Goal: Task Accomplishment & Management: Use online tool/utility

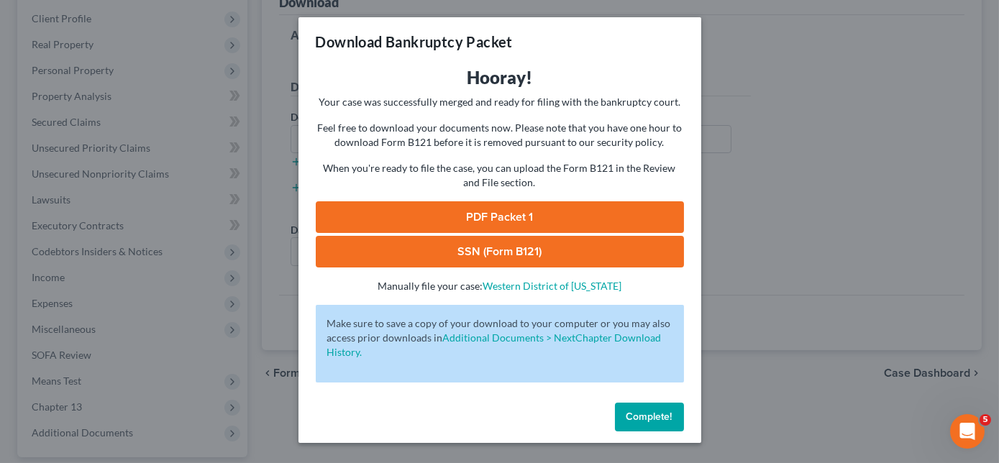
drag, startPoint x: 0, startPoint y: 0, endPoint x: 616, endPoint y: 386, distance: 726.5
click at [650, 424] on button "Complete!" at bounding box center [649, 417] width 69 height 29
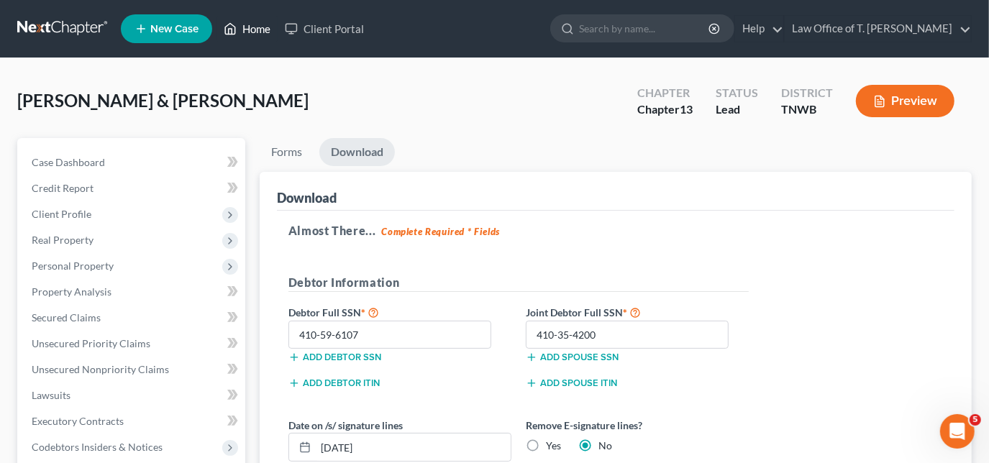
click at [270, 22] on link "Home" at bounding box center [247, 29] width 61 height 26
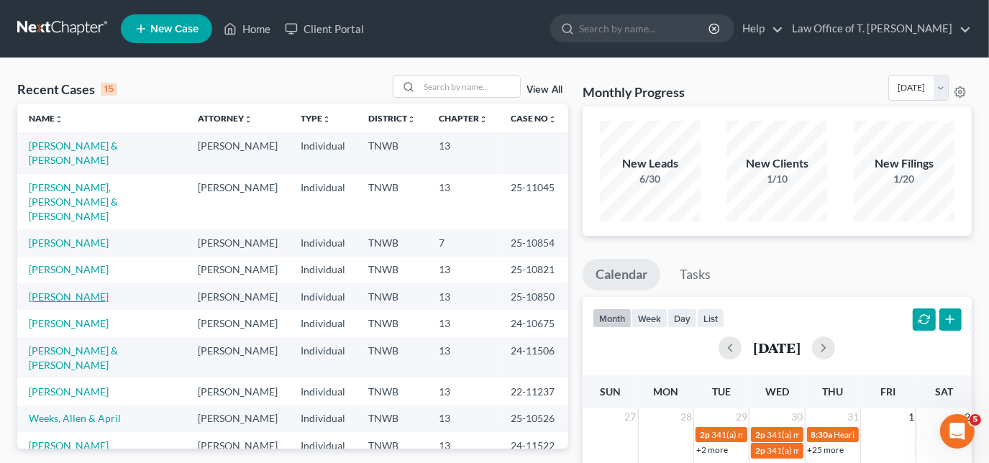
click at [80, 291] on link "[PERSON_NAME]" at bounding box center [69, 297] width 80 height 12
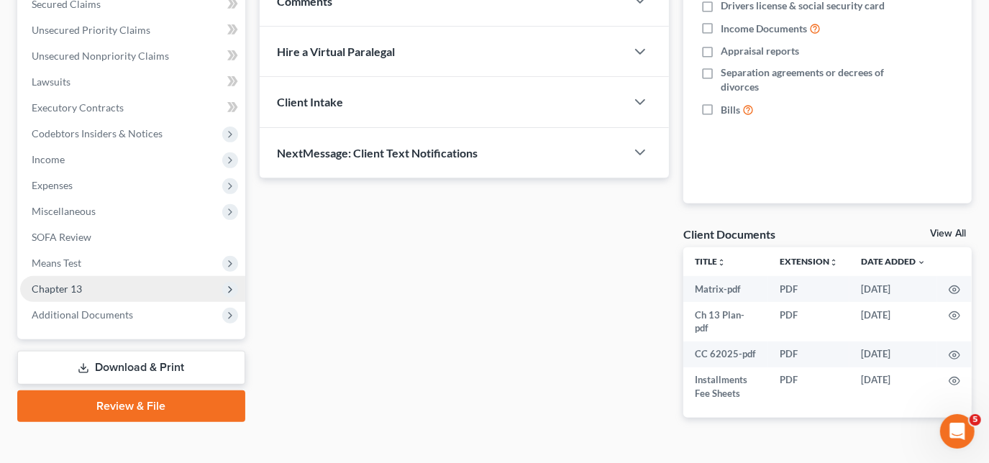
scroll to position [345, 0]
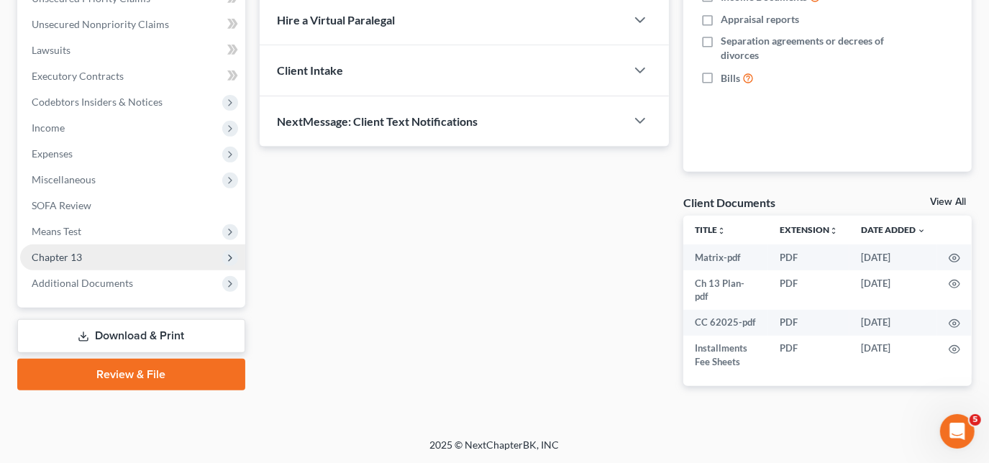
click at [102, 257] on span "Chapter 13" at bounding box center [132, 258] width 225 height 26
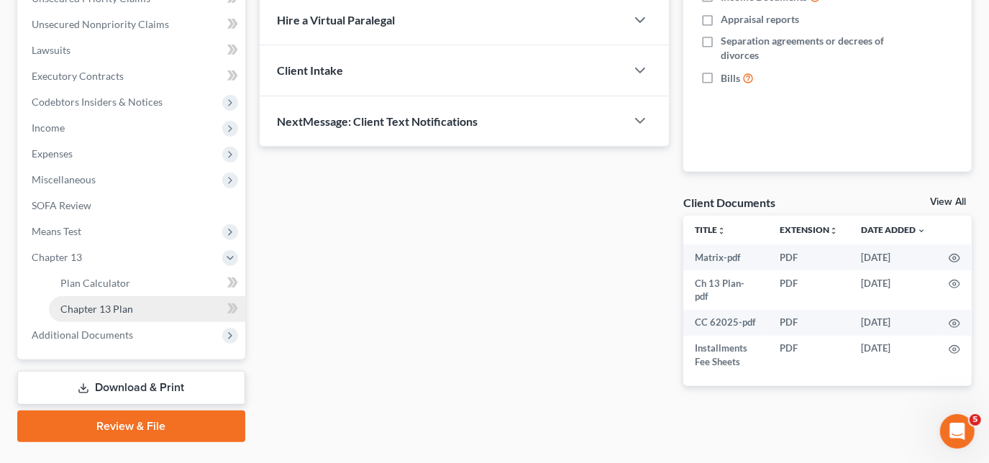
click at [101, 304] on span "Chapter 13 Plan" at bounding box center [96, 309] width 73 height 12
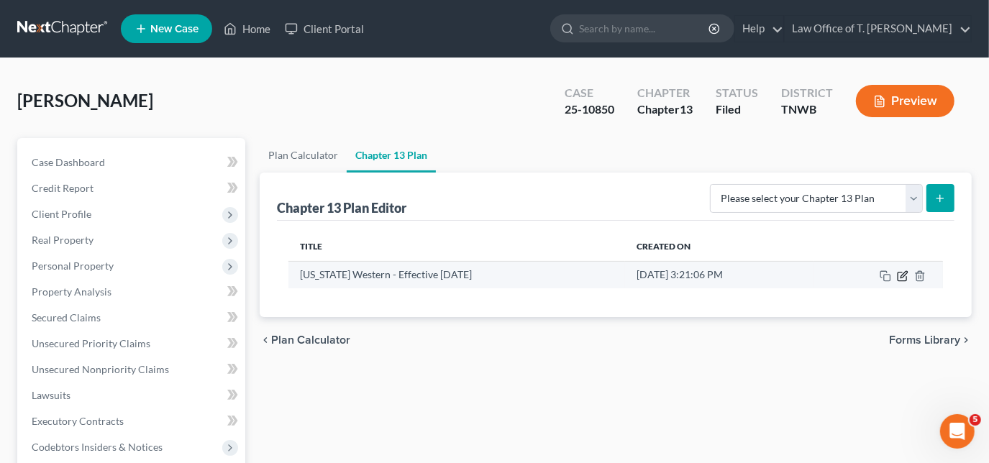
click at [906, 273] on icon "button" at bounding box center [904, 274] width 6 height 6
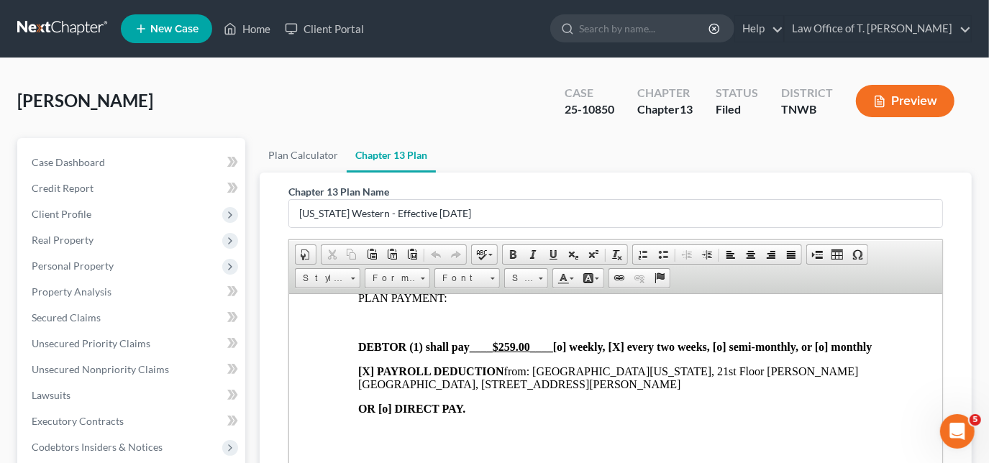
scroll to position [327, 0]
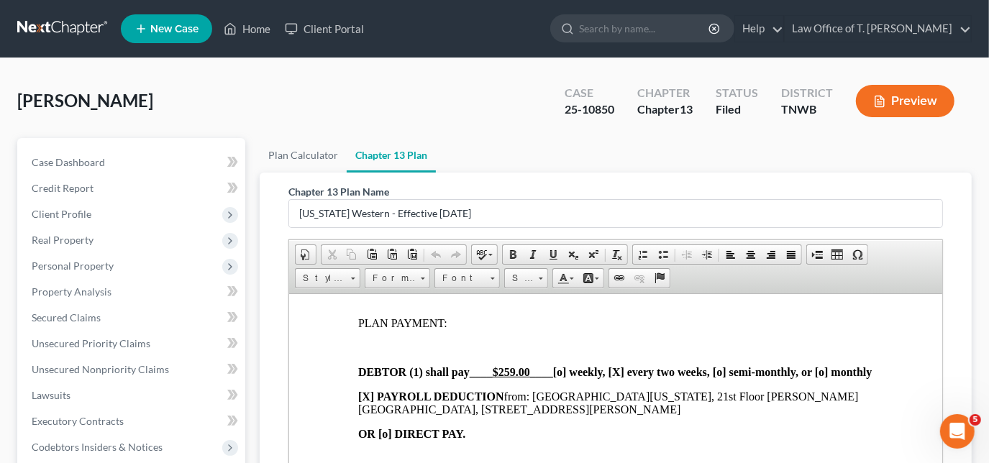
click at [527, 372] on u "$259.00" at bounding box center [510, 371] width 37 height 12
click at [514, 373] on u "$259.00" at bounding box center [510, 371] width 37 height 12
click at [624, 377] on strong "DEBTOR (1) shall pay ____ $280 .00 ____ [o] weekly, [X] every two weeks, [o] se…" at bounding box center [615, 371] width 514 height 12
click at [718, 378] on strong "DEBTOR (1) shall pay ____ $280 .00 ____ [o] weekly, [ ] every two weeks, [o] se…" at bounding box center [611, 371] width 506 height 12
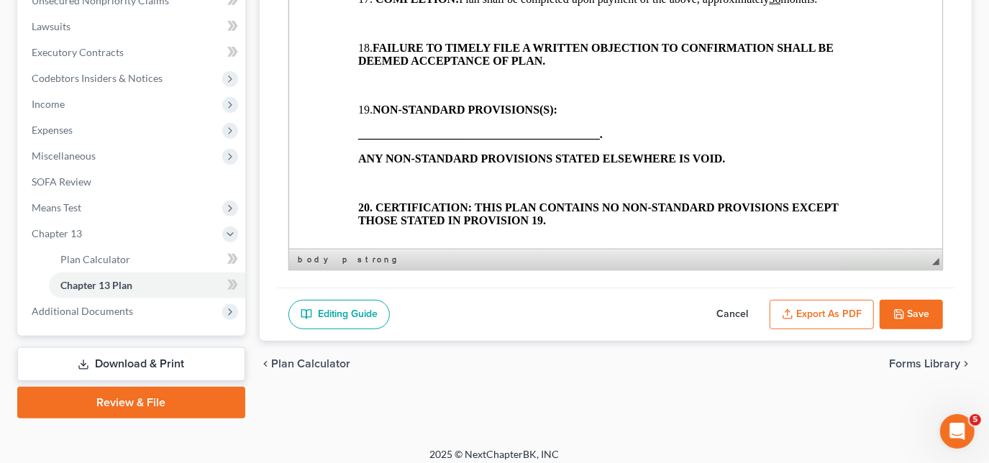
scroll to position [378, 0]
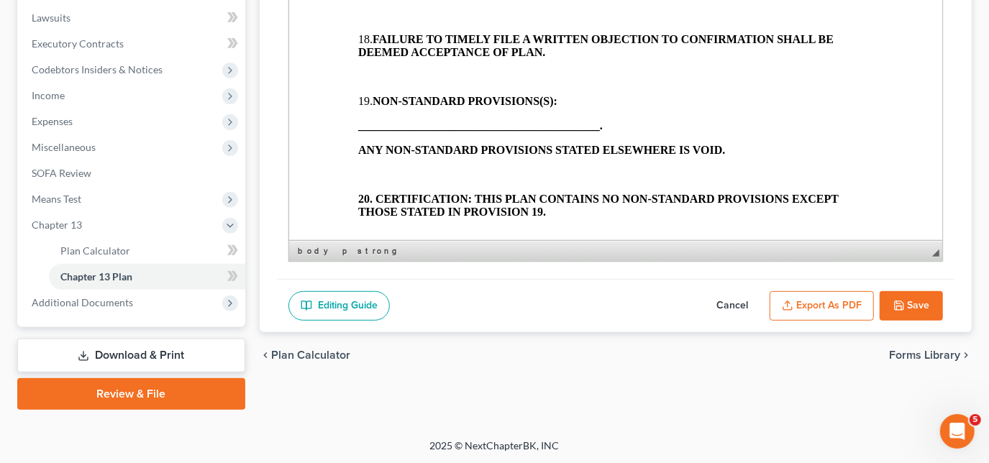
drag, startPoint x: 906, startPoint y: 301, endPoint x: 901, endPoint y: 307, distance: 8.1
click at [906, 301] on button "Save" at bounding box center [911, 306] width 63 height 30
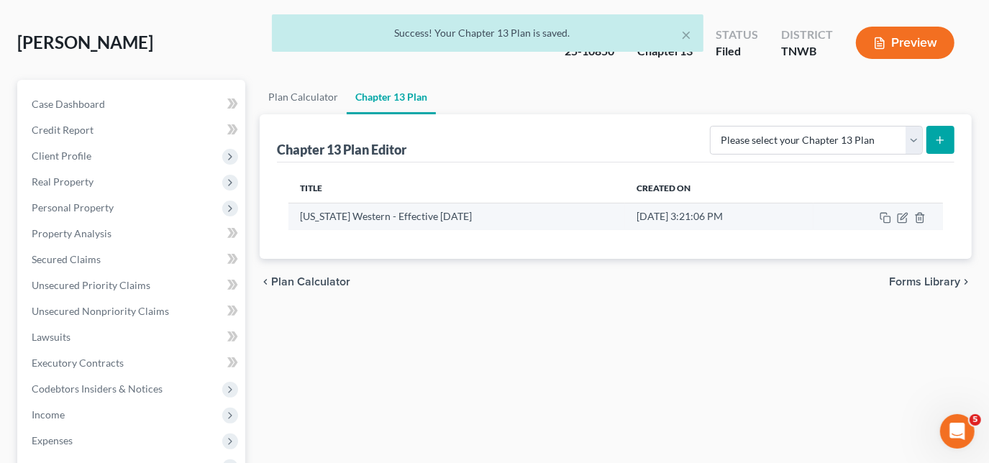
scroll to position [51, 0]
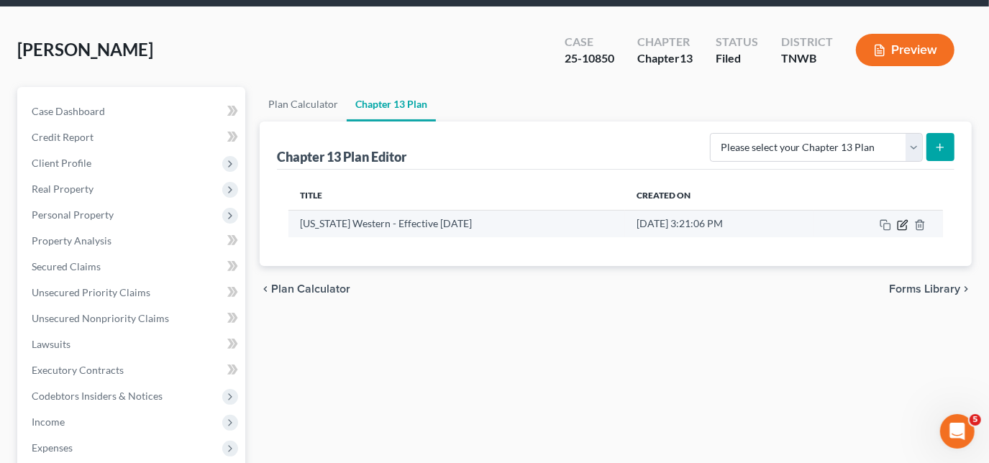
click at [903, 222] on icon "button" at bounding box center [904, 223] width 6 height 6
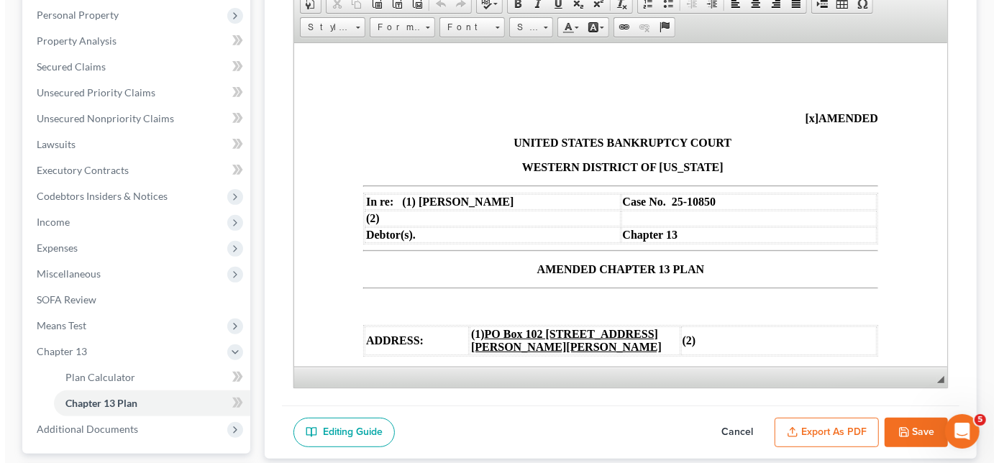
scroll to position [378, 0]
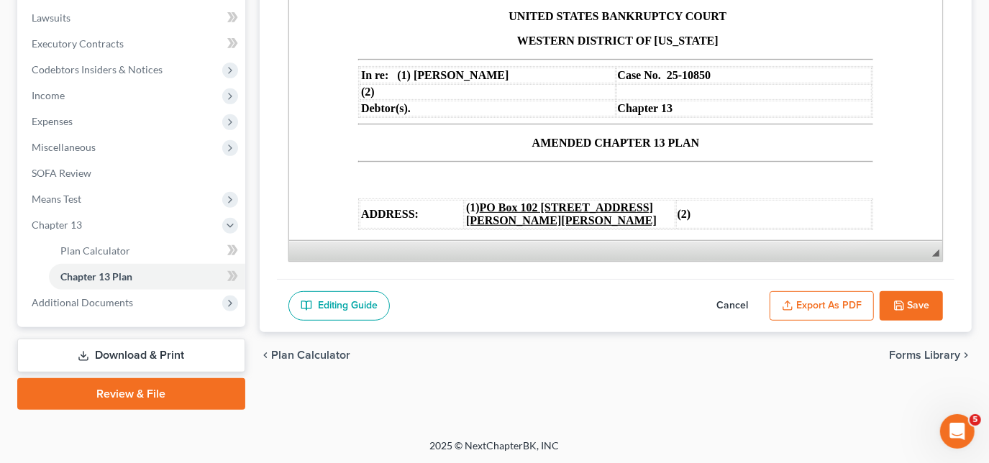
click at [837, 296] on button "Export as PDF" at bounding box center [822, 306] width 104 height 30
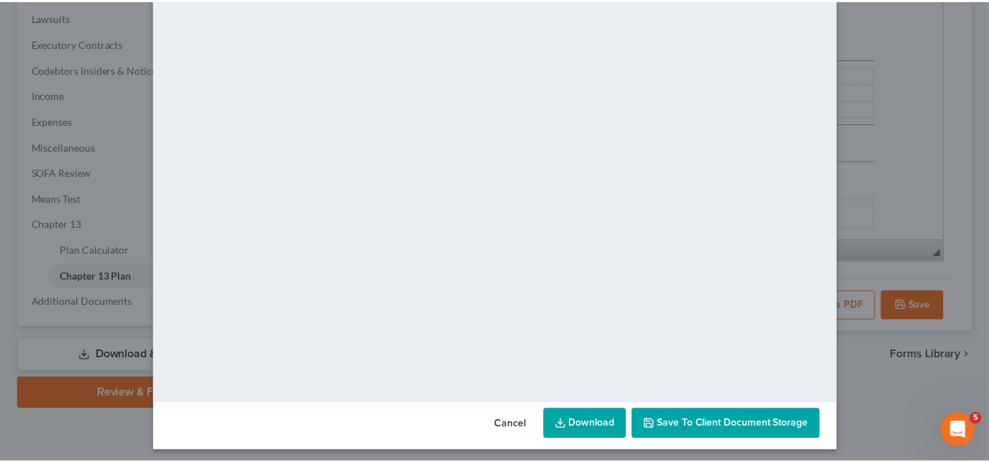
scroll to position [138, 0]
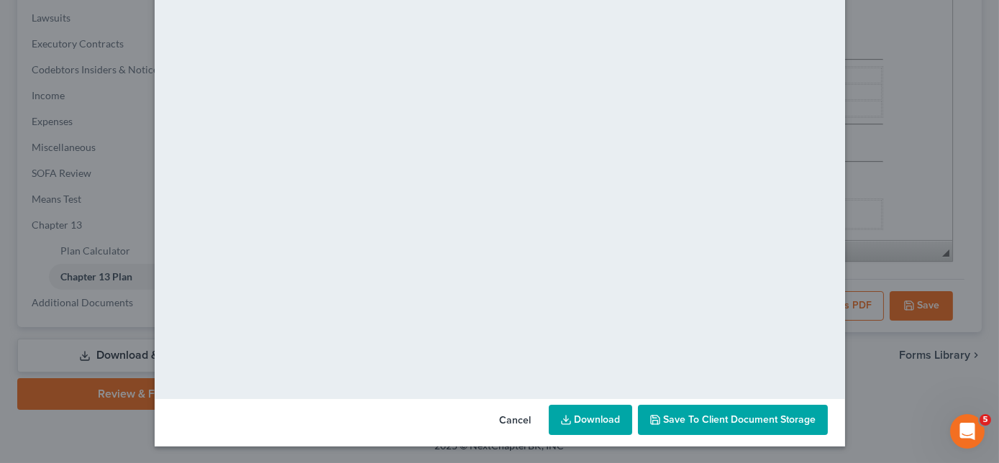
click at [581, 419] on link "Download" at bounding box center [590, 420] width 83 height 30
click at [511, 417] on button "Cancel" at bounding box center [515, 420] width 55 height 29
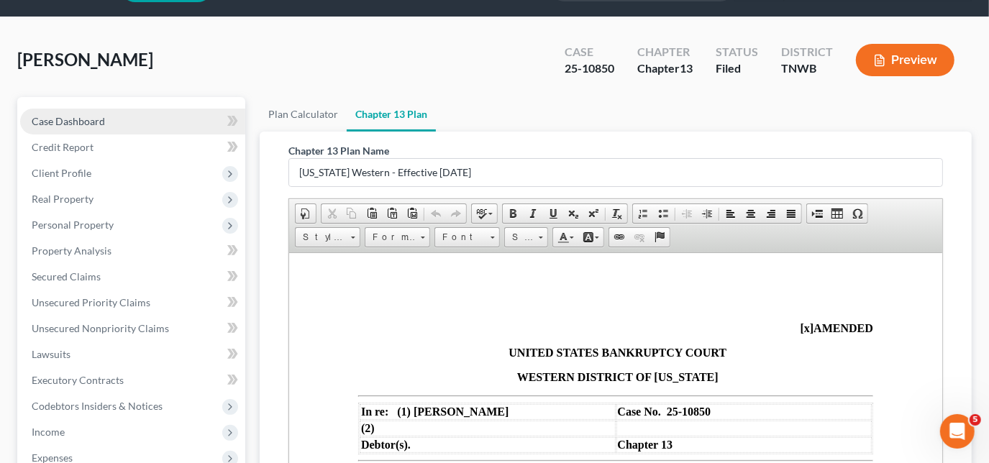
scroll to position [0, 0]
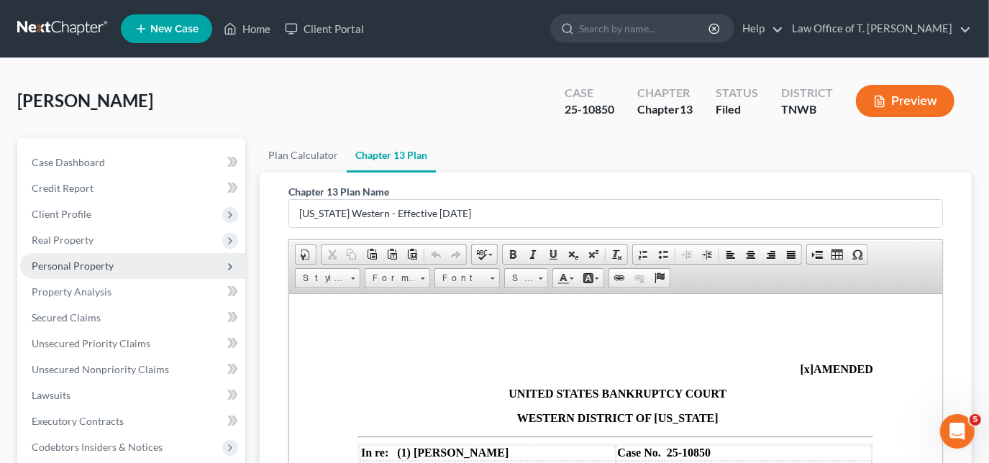
click at [69, 262] on span "Personal Property" at bounding box center [73, 266] width 82 height 12
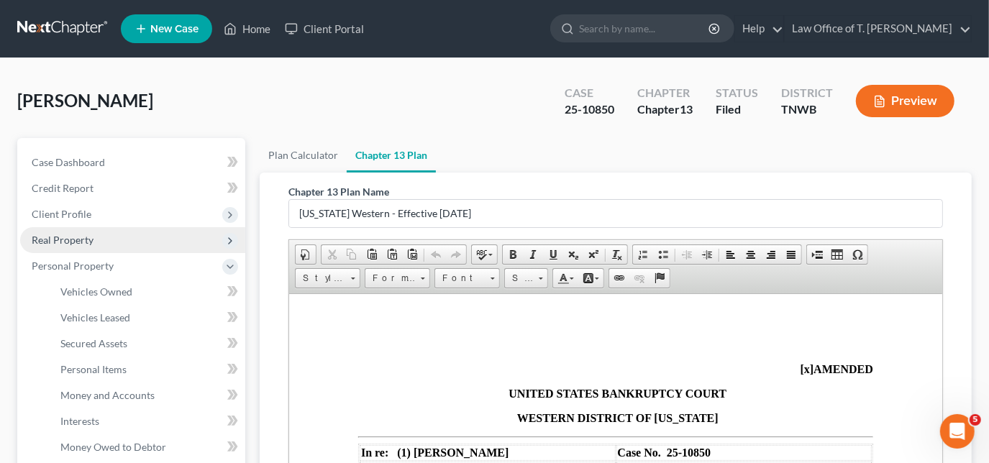
click at [78, 245] on span "Real Property" at bounding box center [63, 240] width 62 height 12
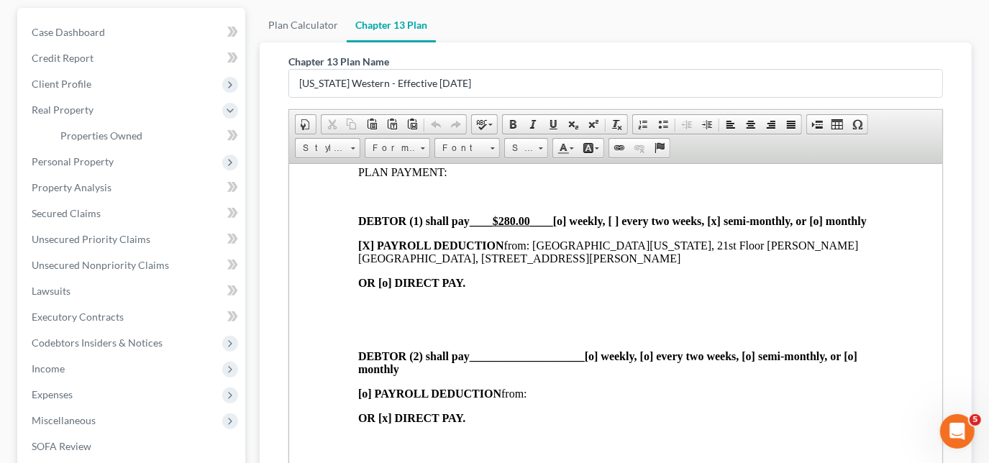
scroll to position [392, 0]
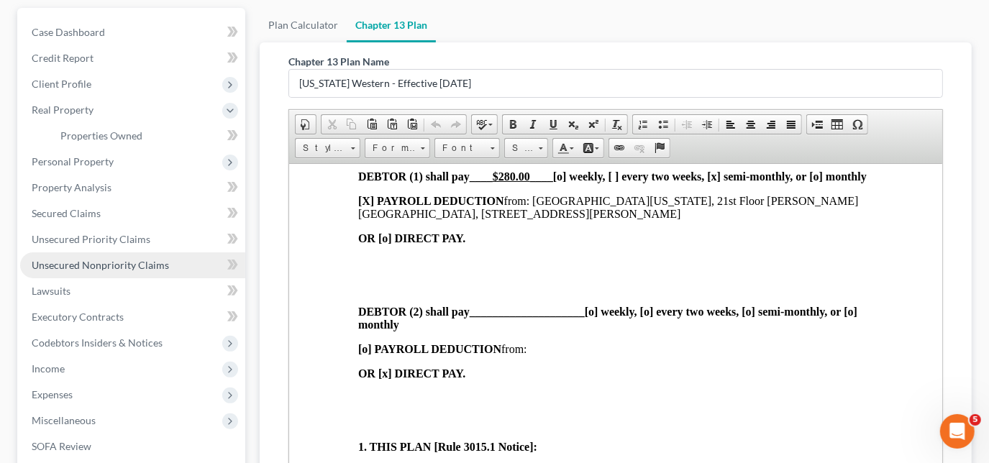
click at [65, 260] on span "Unsecured Nonpriority Claims" at bounding box center [100, 265] width 137 height 12
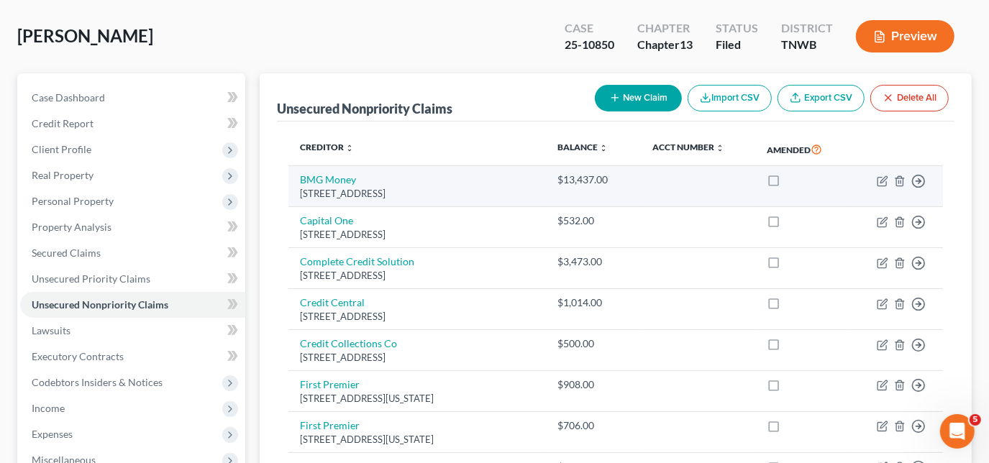
scroll to position [65, 0]
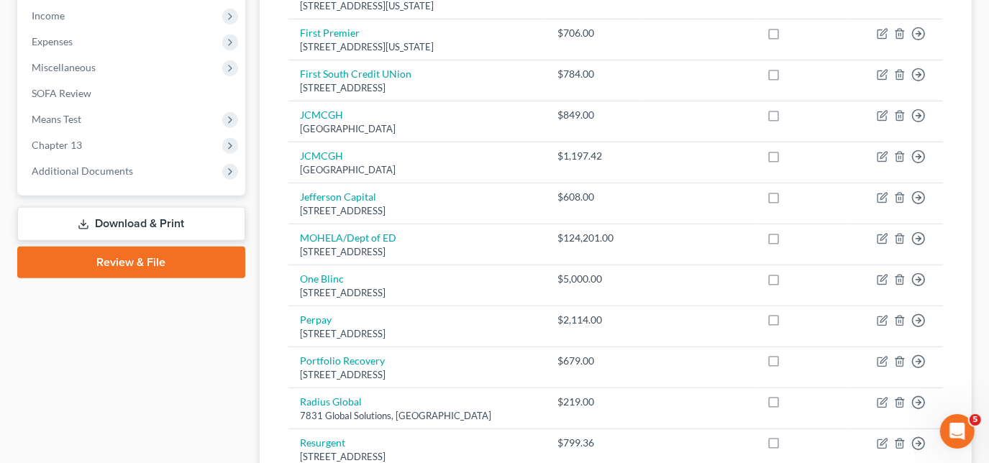
click at [116, 224] on link "Download & Print" at bounding box center [131, 224] width 228 height 34
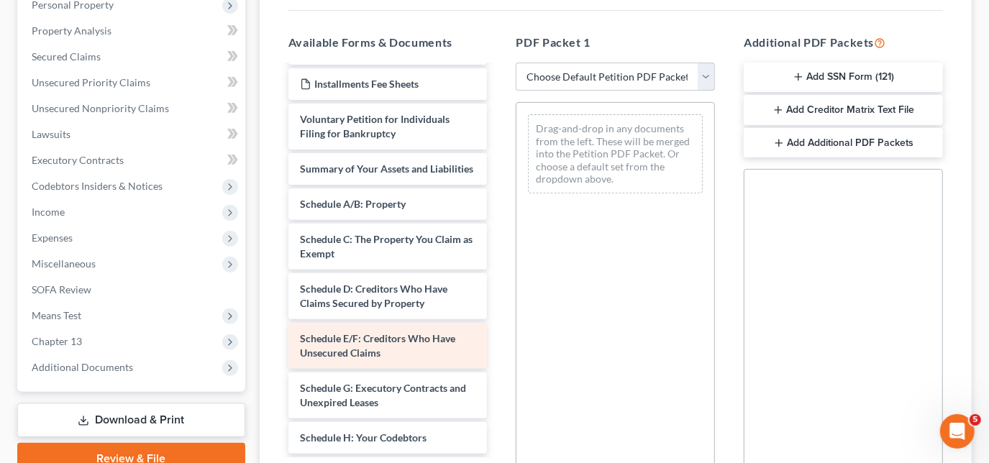
scroll to position [130, 0]
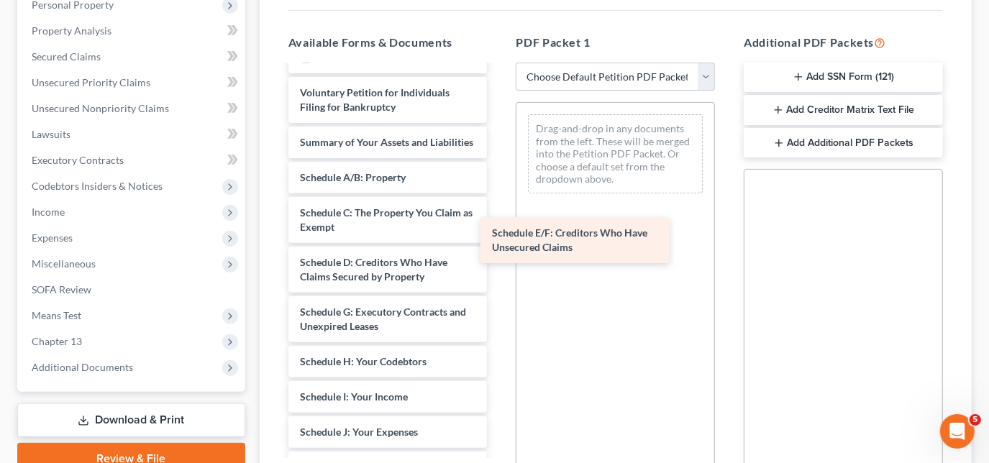
drag, startPoint x: 370, startPoint y: 332, endPoint x: 568, endPoint y: 235, distance: 220.1
click at [499, 235] on div "Schedule E/F: Creditors Who Have Unsecured Claims Matrix-pdf Ch 13 Plan-pdf CC …" at bounding box center [388, 344] width 222 height 816
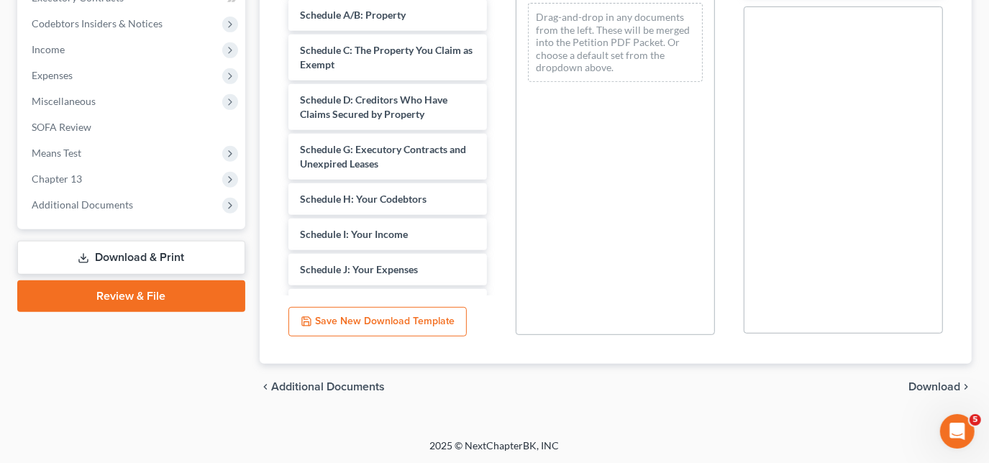
click at [909, 386] on span "Download" at bounding box center [935, 387] width 52 height 12
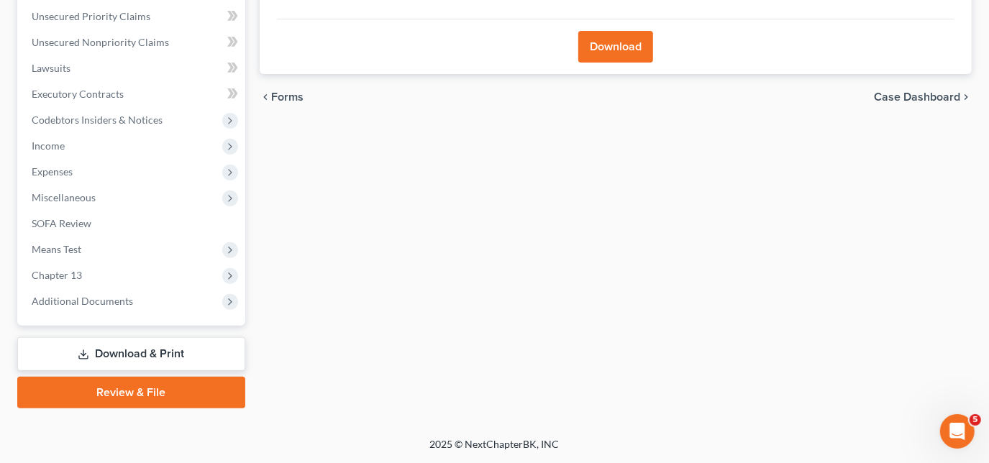
scroll to position [326, 0]
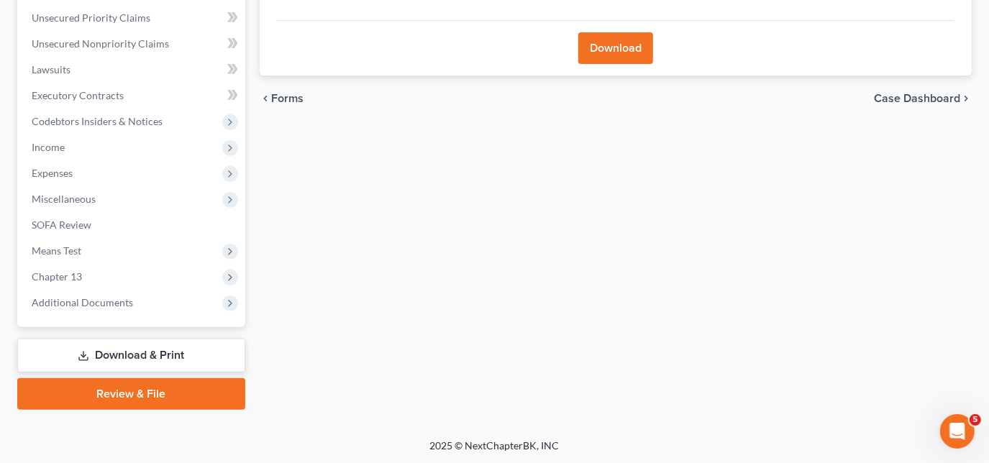
click at [630, 46] on button "Download" at bounding box center [615, 48] width 75 height 32
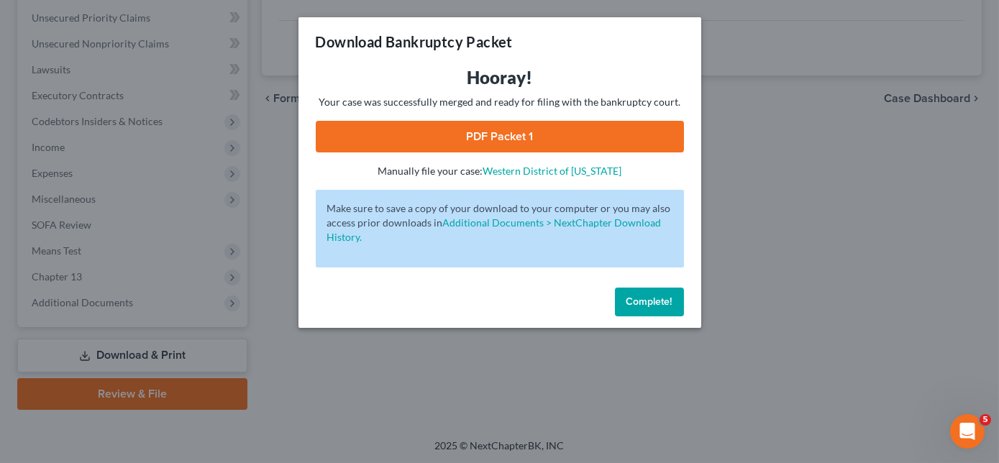
click at [508, 147] on link "PDF Packet 1" at bounding box center [500, 137] width 368 height 32
click at [652, 294] on button "Complete!" at bounding box center [649, 302] width 69 height 29
